Goal: Information Seeking & Learning: Learn about a topic

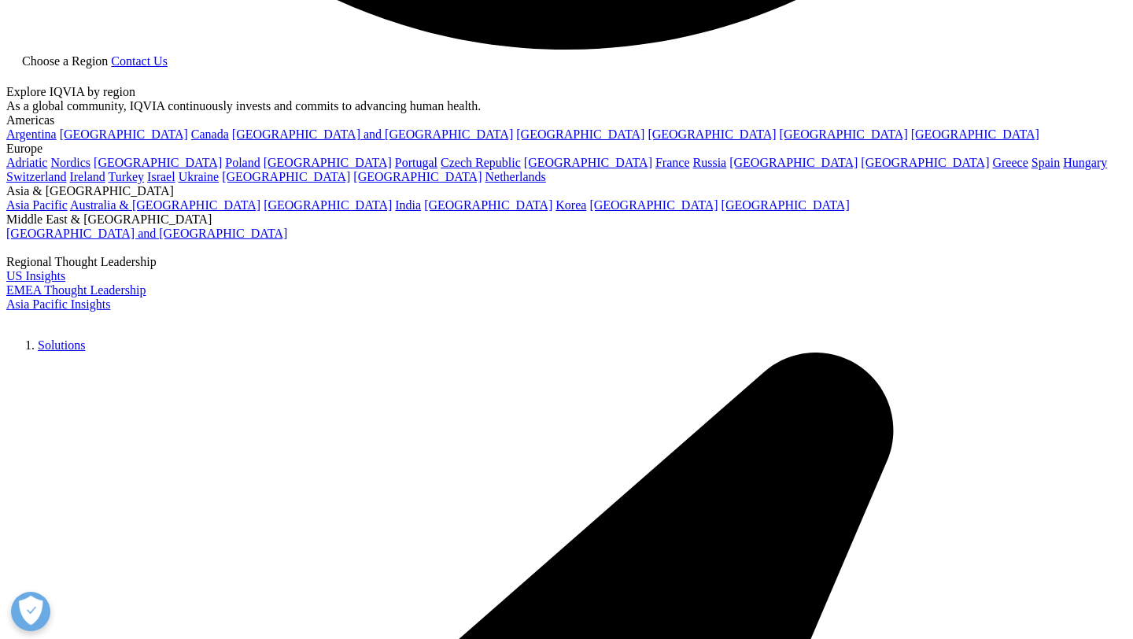
scroll to position [3760, 0]
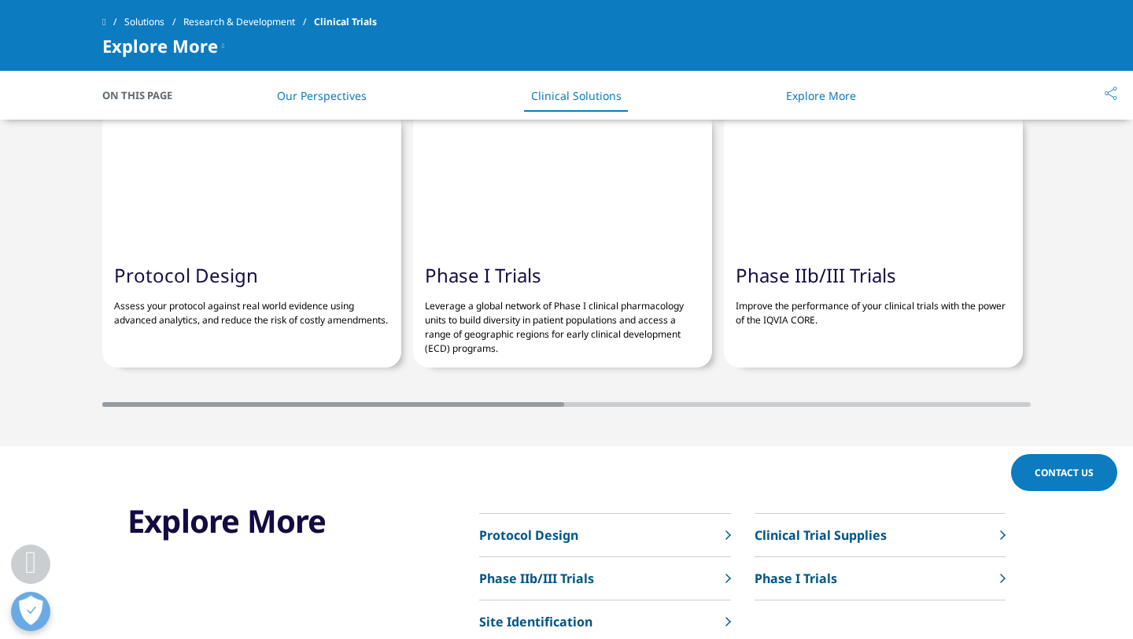
click at [896, 557] on link "Phase I Trials" at bounding box center [880, 578] width 251 height 43
